Goal: Task Accomplishment & Management: Complete application form

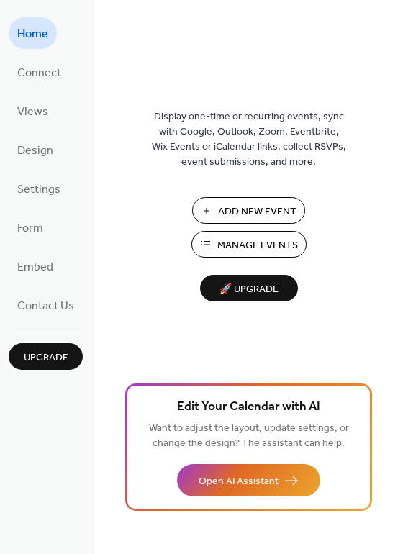
click at [232, 206] on span "Add New Event" at bounding box center [257, 211] width 78 height 15
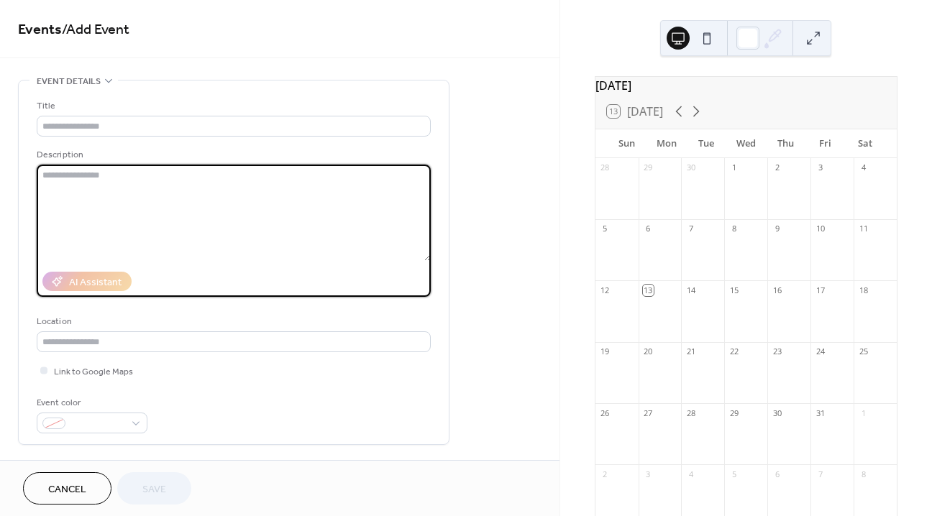
click at [62, 176] on textarea at bounding box center [234, 213] width 394 height 96
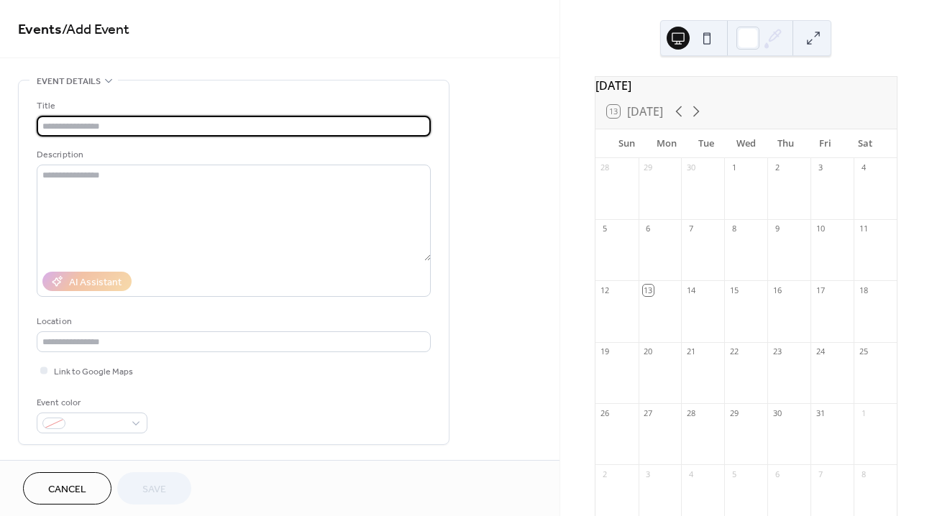
click at [79, 120] on input "text" at bounding box center [234, 126] width 394 height 21
type input "*********"
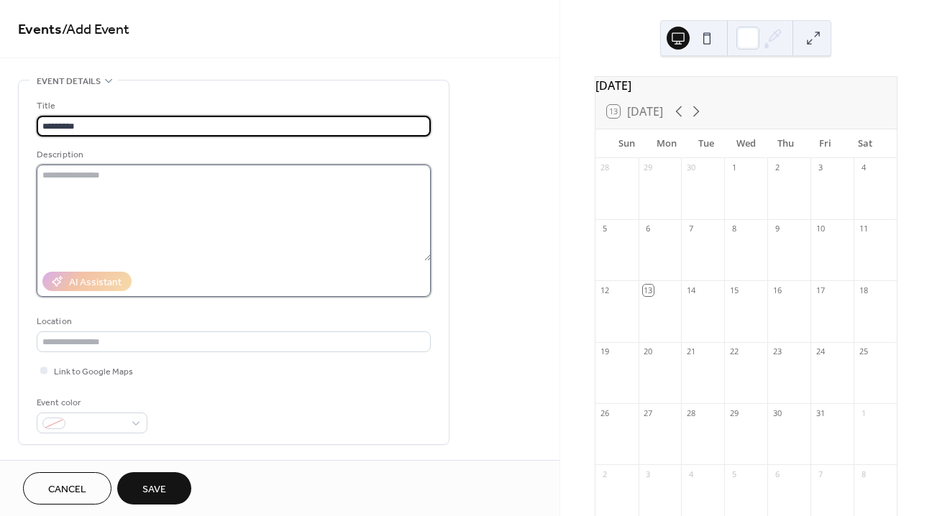
click at [112, 218] on textarea at bounding box center [234, 213] width 394 height 96
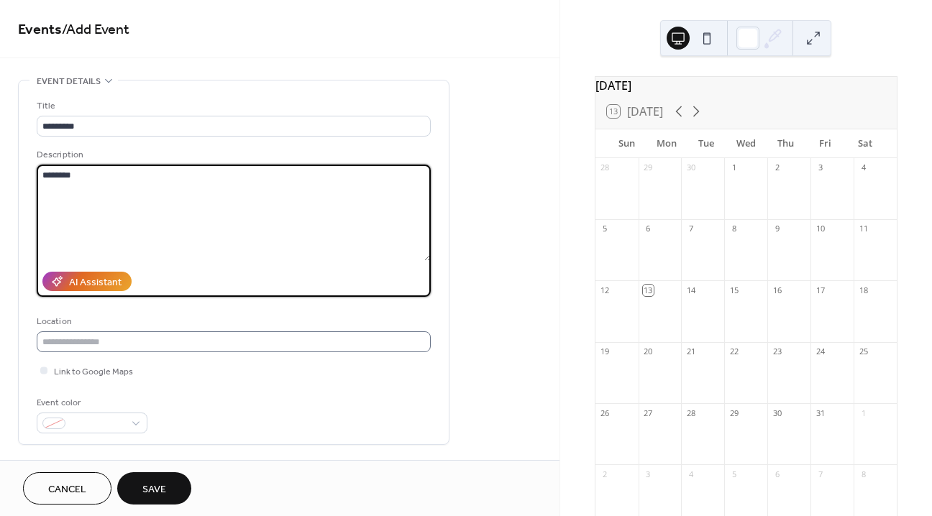
type textarea "********"
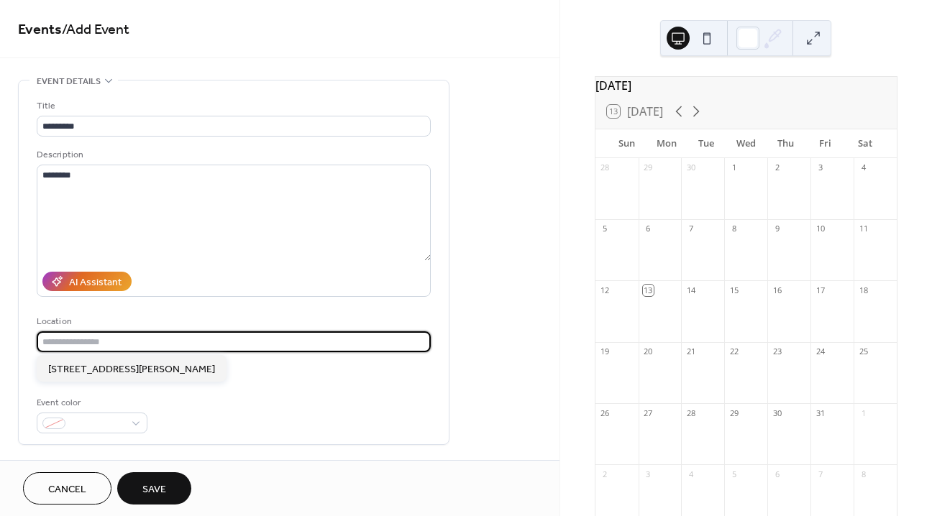
click at [175, 339] on input "text" at bounding box center [234, 341] width 394 height 21
type input "********"
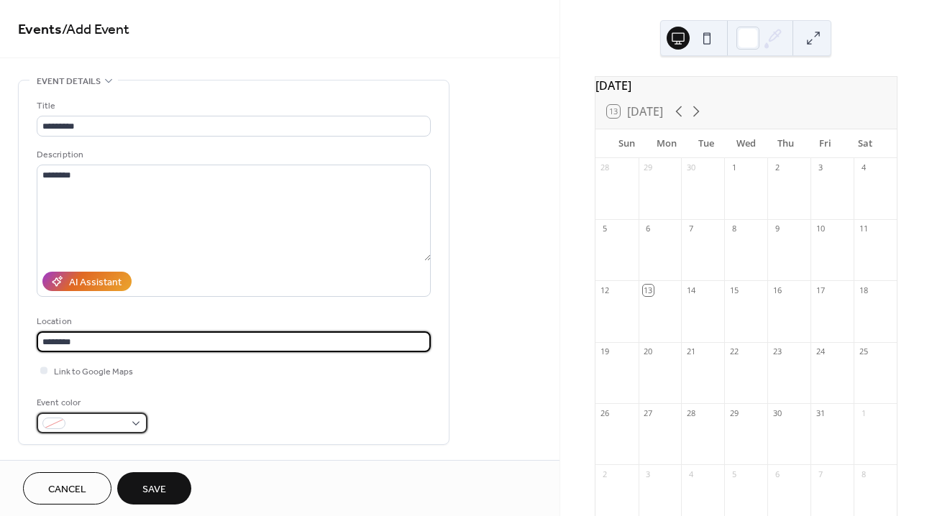
click at [119, 418] on span at bounding box center [97, 424] width 53 height 15
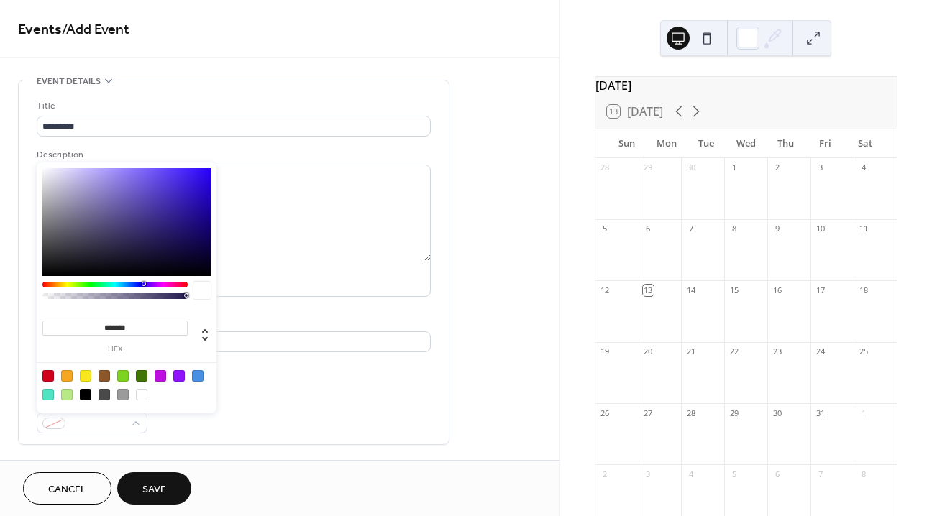
click at [119, 373] on div at bounding box center [123, 376] width 12 height 12
type input "*******"
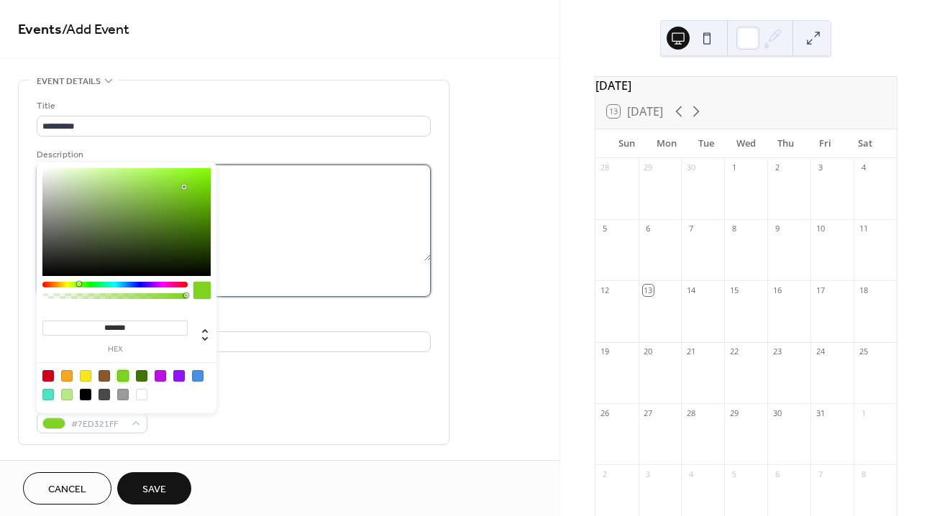
click at [301, 206] on textarea "********" at bounding box center [234, 213] width 394 height 96
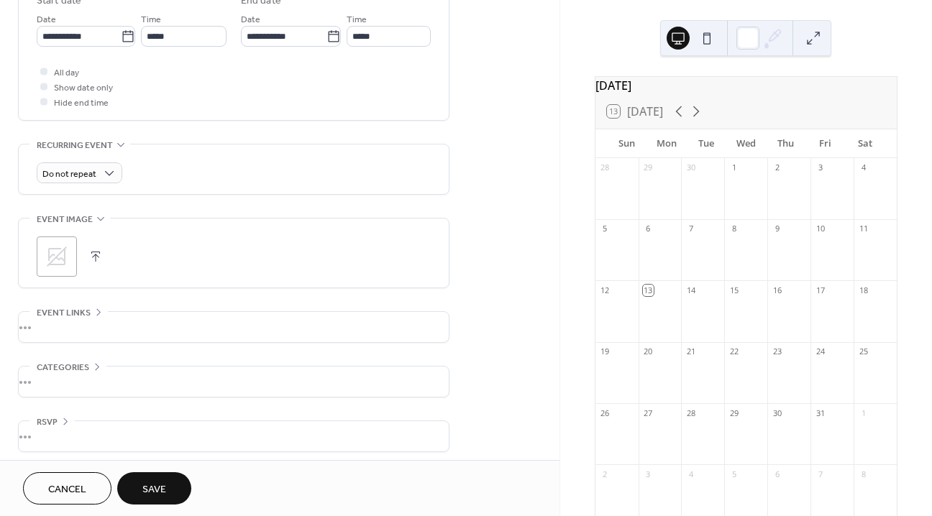
scroll to position [498, 0]
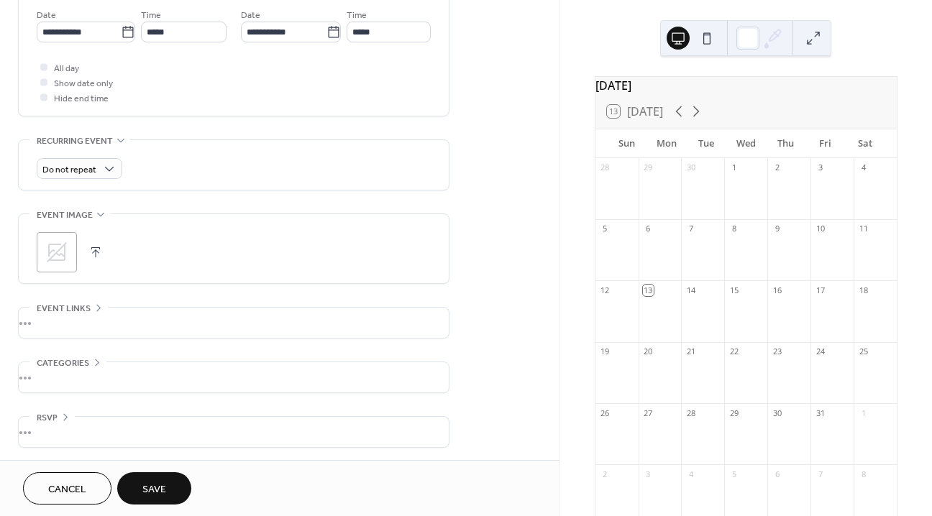
click at [68, 319] on div "•••" at bounding box center [234, 323] width 430 height 30
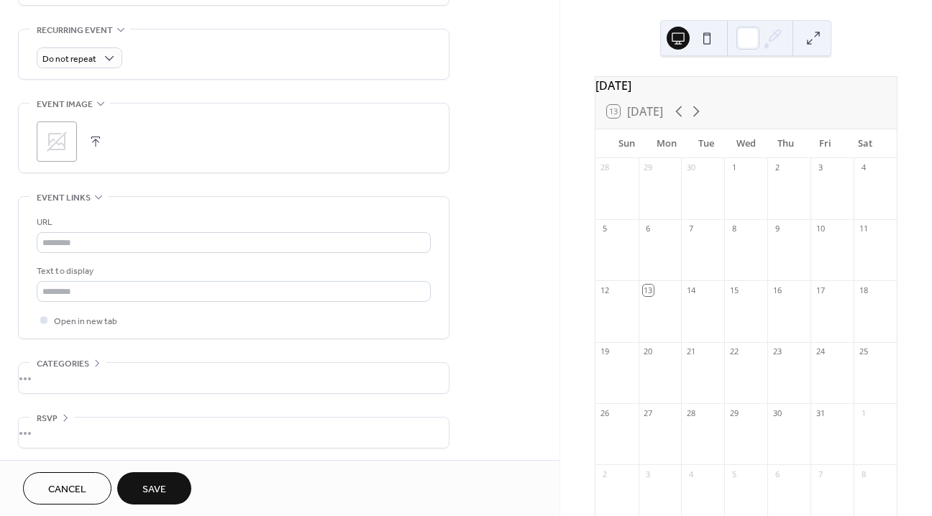
scroll to position [611, 0]
click at [75, 368] on div "•••" at bounding box center [234, 375] width 430 height 30
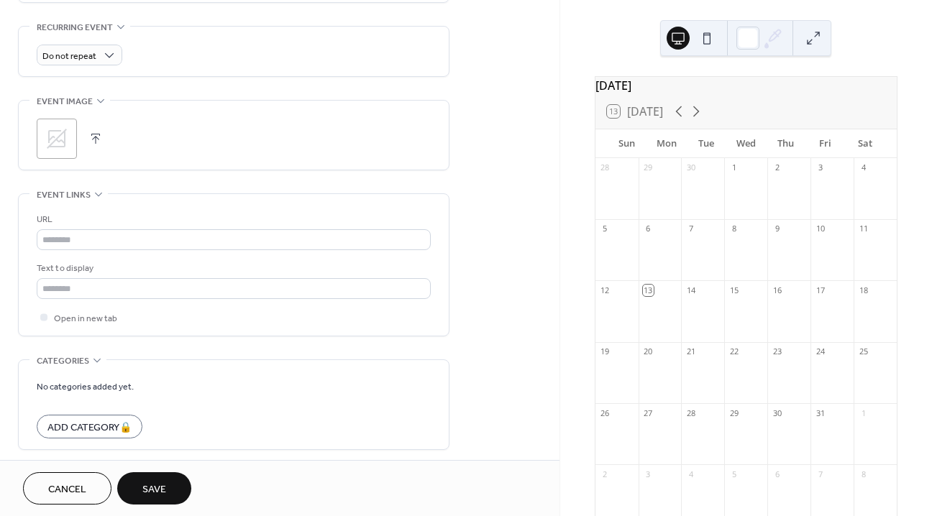
scroll to position [670, 0]
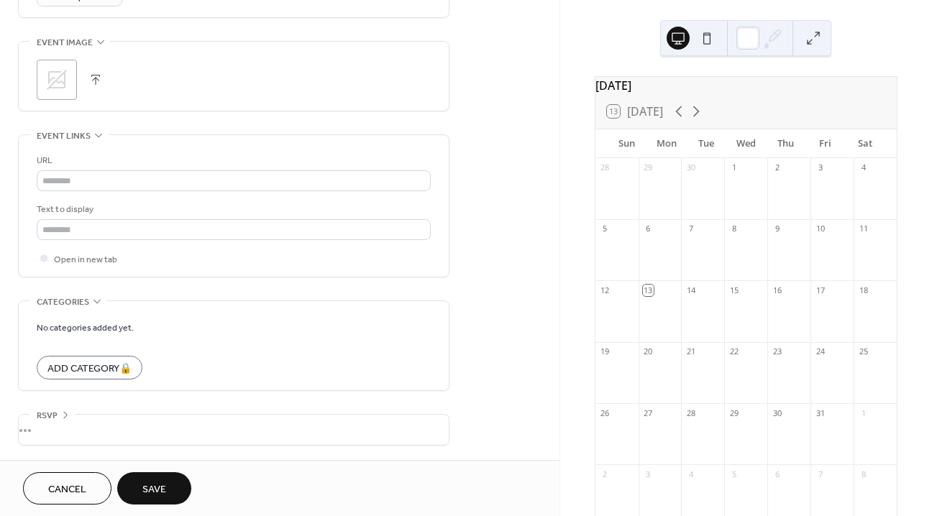
click at [60, 437] on div "•••" at bounding box center [234, 430] width 430 height 30
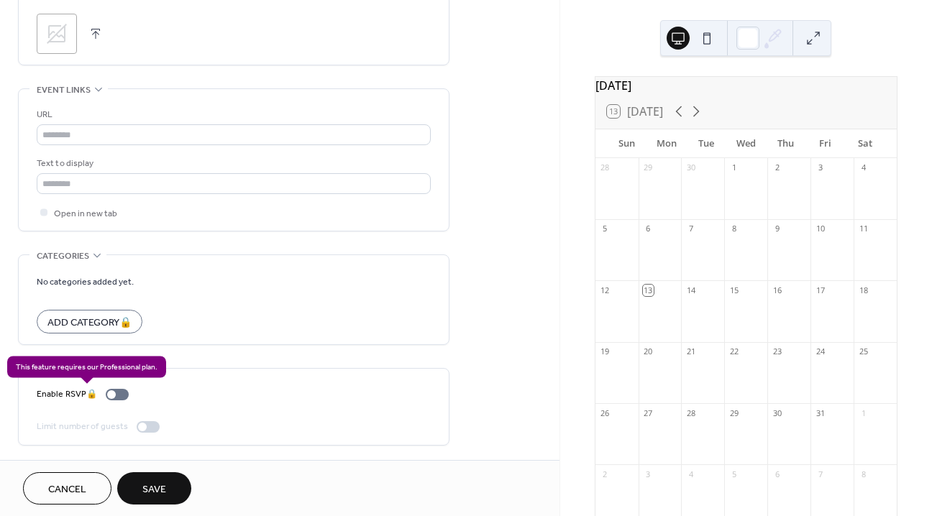
click at [118, 397] on div "Enable RSVP 🔒" at bounding box center [86, 394] width 98 height 15
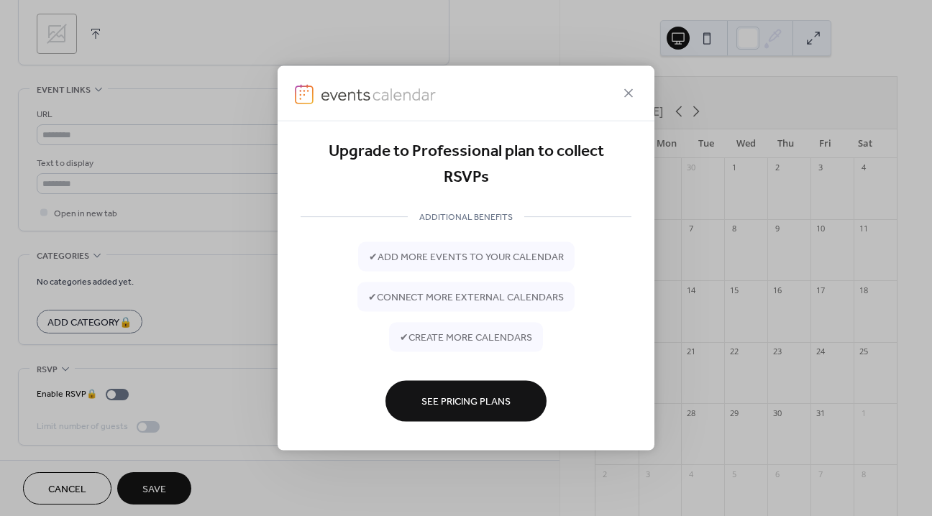
click at [198, 336] on div "Upgrade to Professional plan to collect RSVPs ADDITIONAL BENEFITS ✔ add more ev…" at bounding box center [466, 258] width 932 height 516
click at [628, 94] on icon at bounding box center [628, 93] width 9 height 9
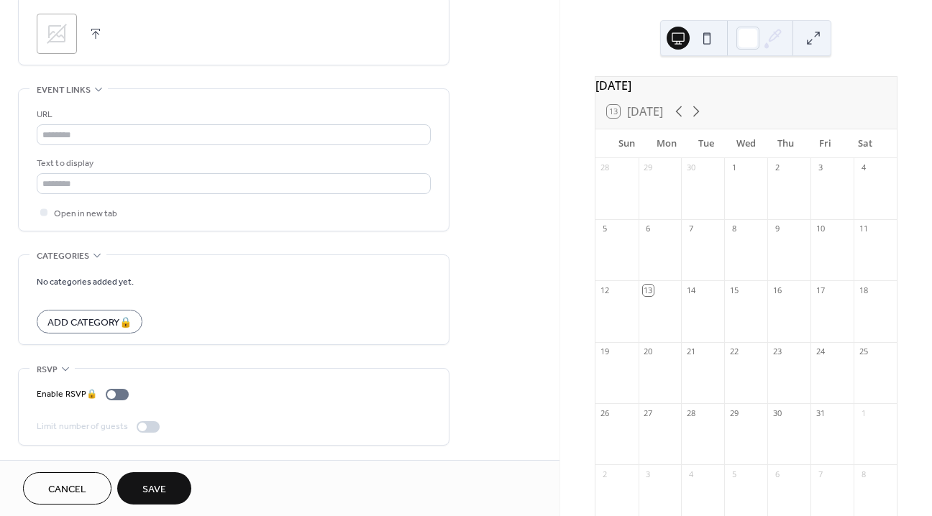
click at [180, 373] on div "Enable RSVP 🔒 Limit number of guests" at bounding box center [234, 407] width 394 height 76
click at [151, 431] on div at bounding box center [148, 427] width 23 height 12
click at [150, 426] on div at bounding box center [148, 427] width 23 height 12
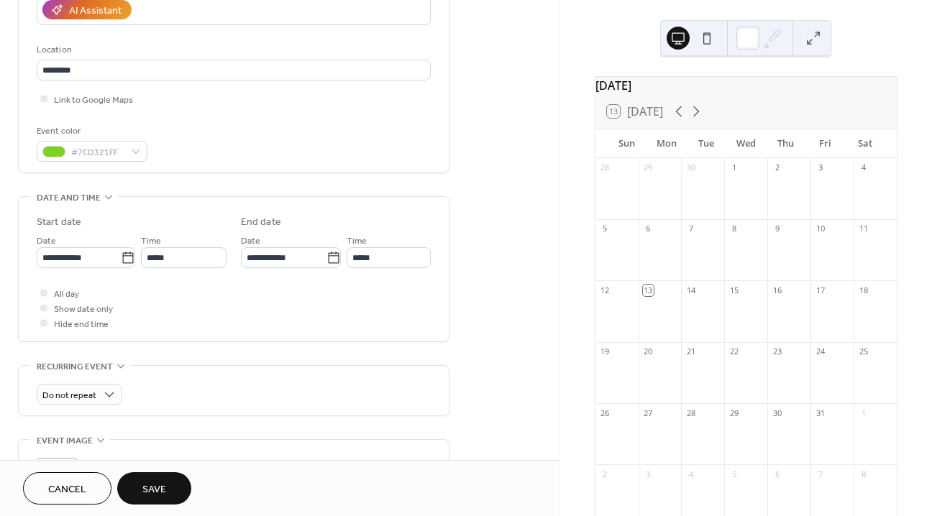
scroll to position [0, 0]
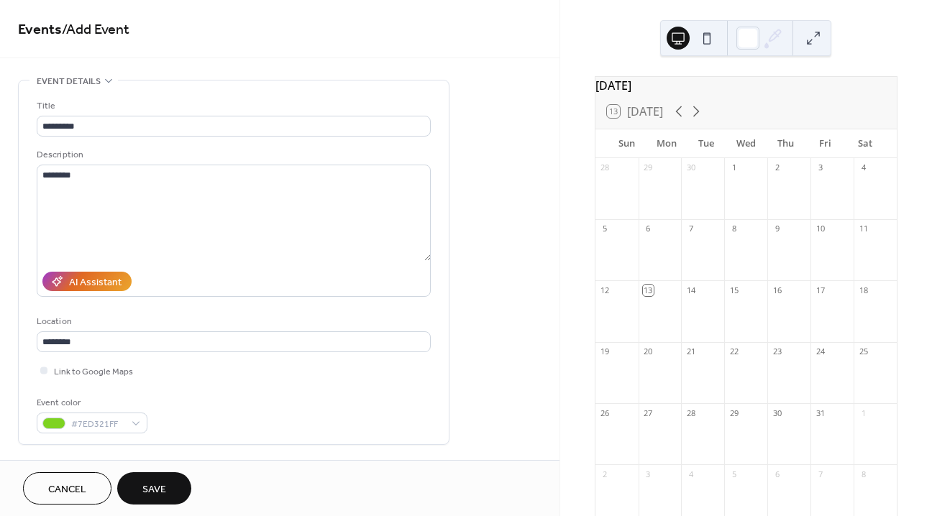
click at [50, 493] on span "Cancel" at bounding box center [67, 489] width 38 height 15
